Goal: Find specific page/section: Find specific page/section

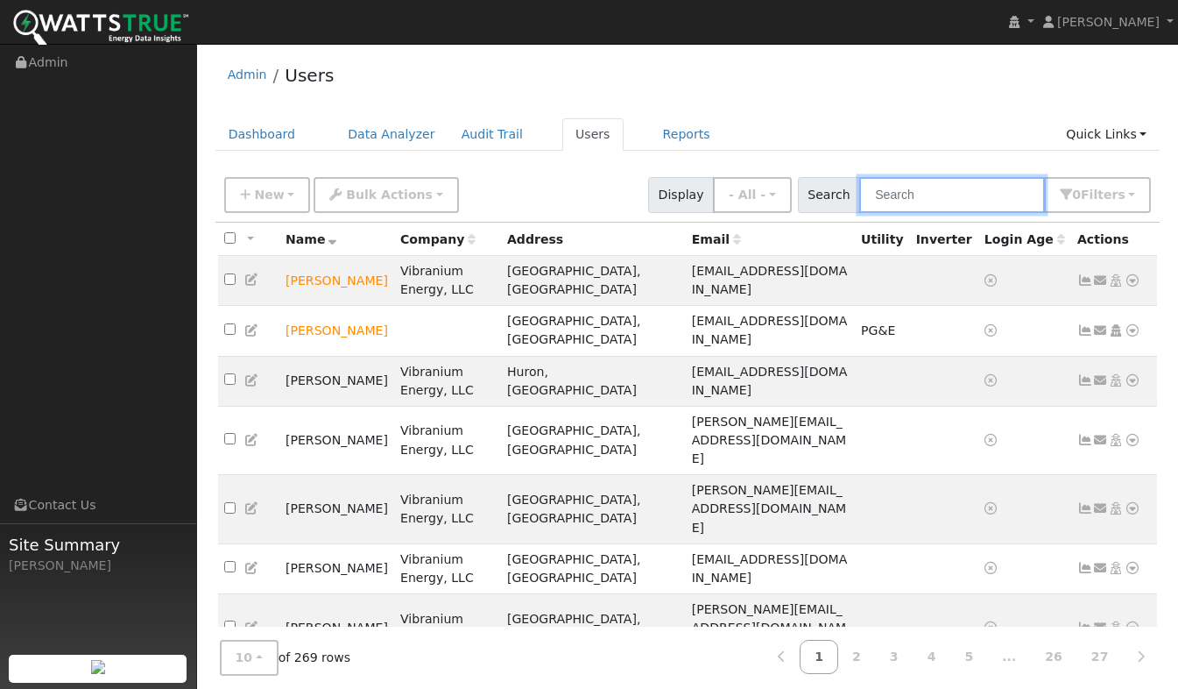
click at [931, 194] on input "text" at bounding box center [952, 195] width 186 height 36
type input "[PERSON_NAME]"
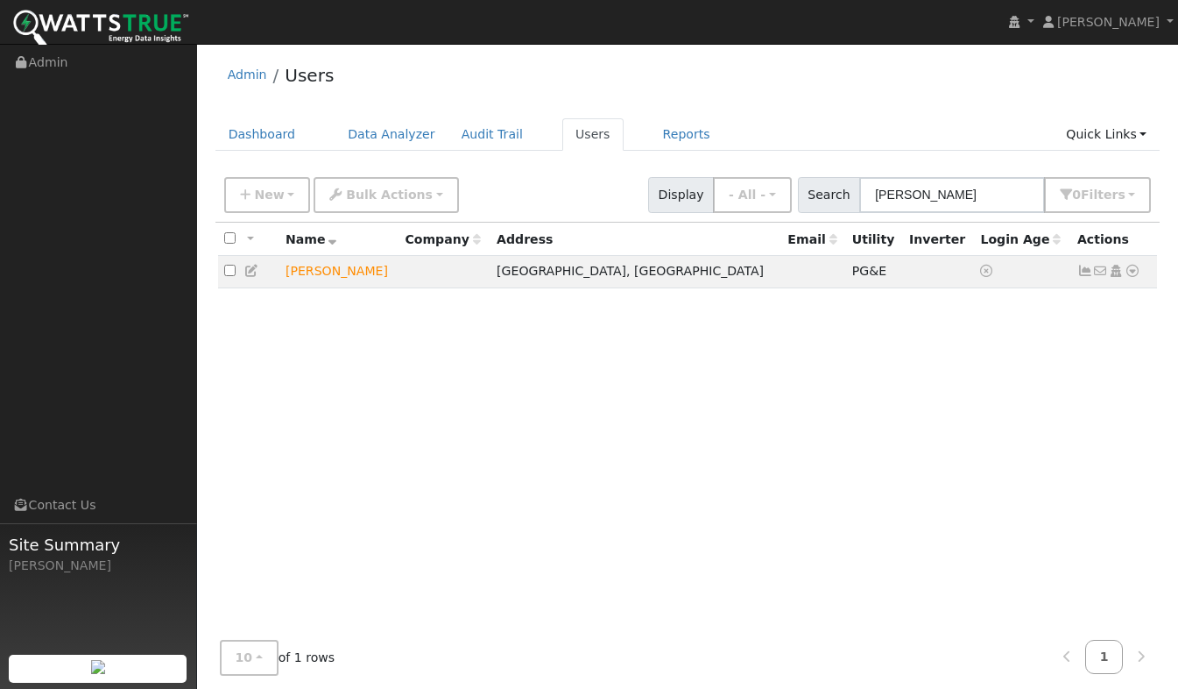
click at [1134, 269] on icon at bounding box center [1133, 271] width 16 height 12
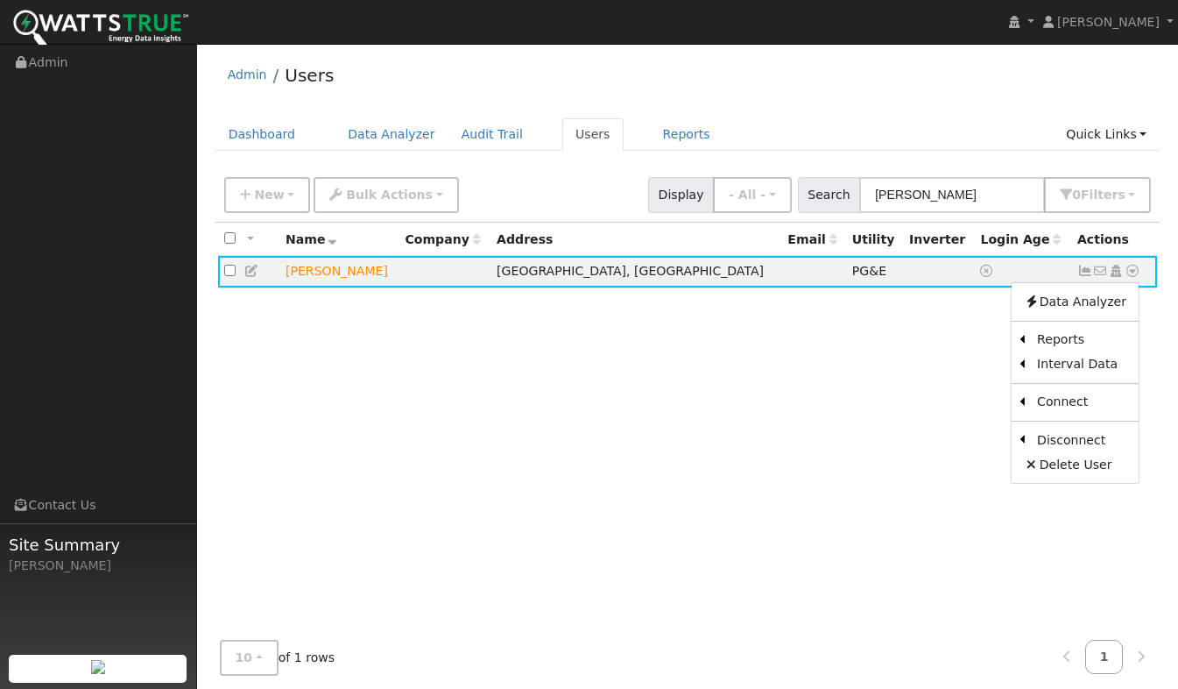
click at [0, 0] on link "Scenario" at bounding box center [0, 0] width 0 height 0
